Goal: Subscribe to service/newsletter

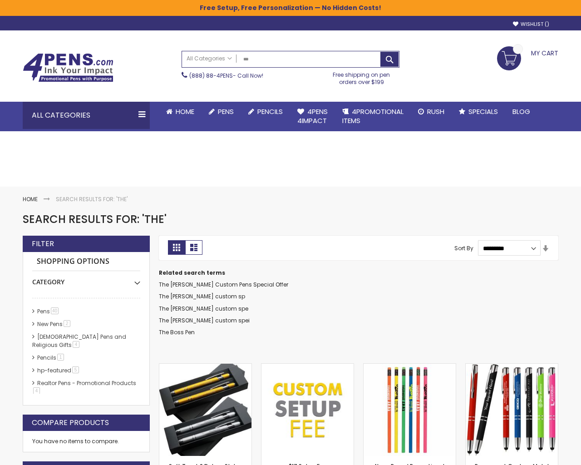
type input "**********"
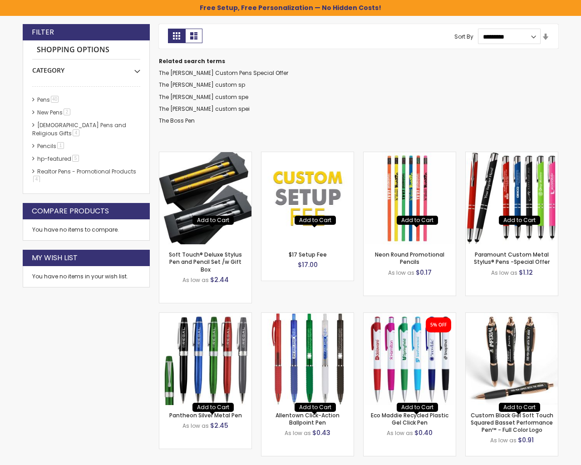
scroll to position [157, 0]
